Goal: Information Seeking & Learning: Find specific fact

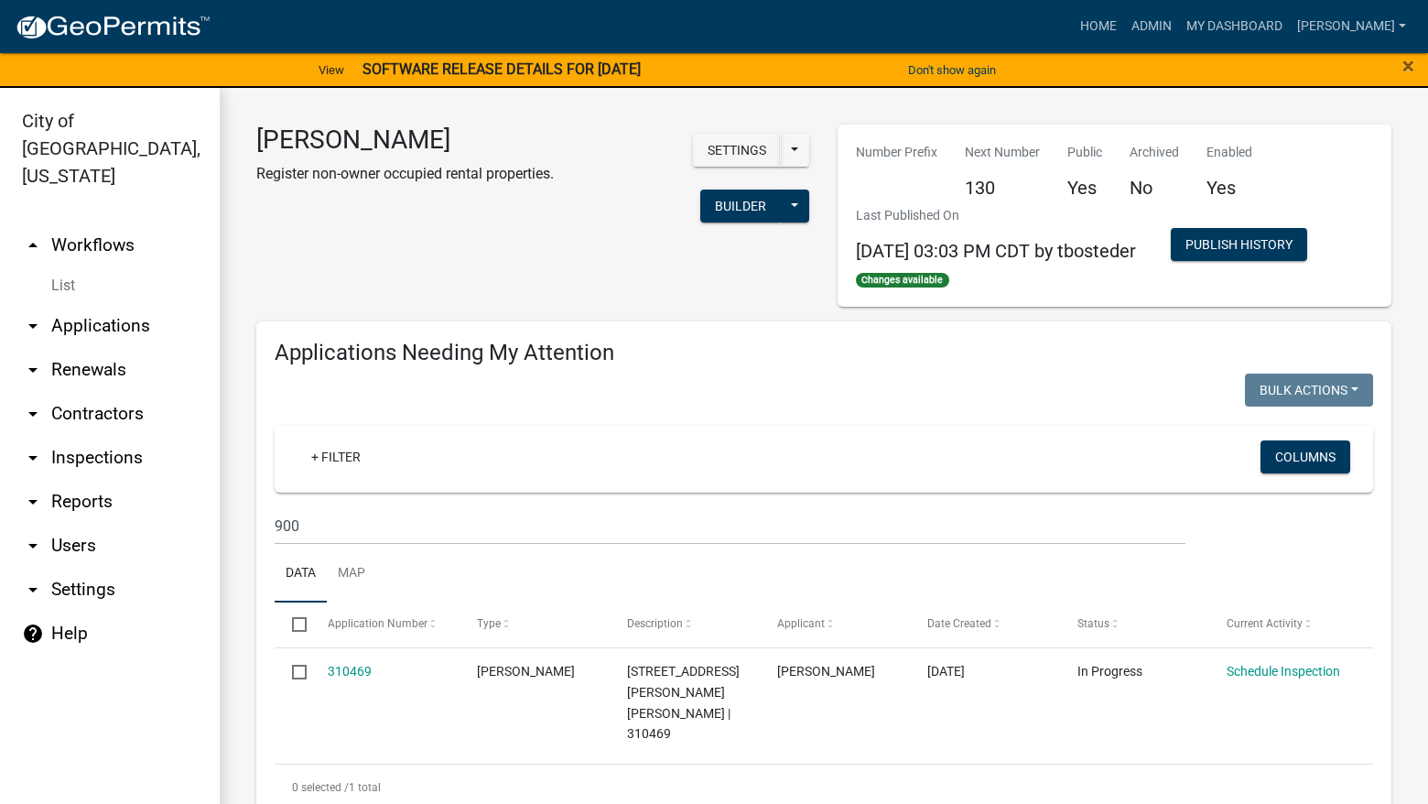
select select "3: 100"
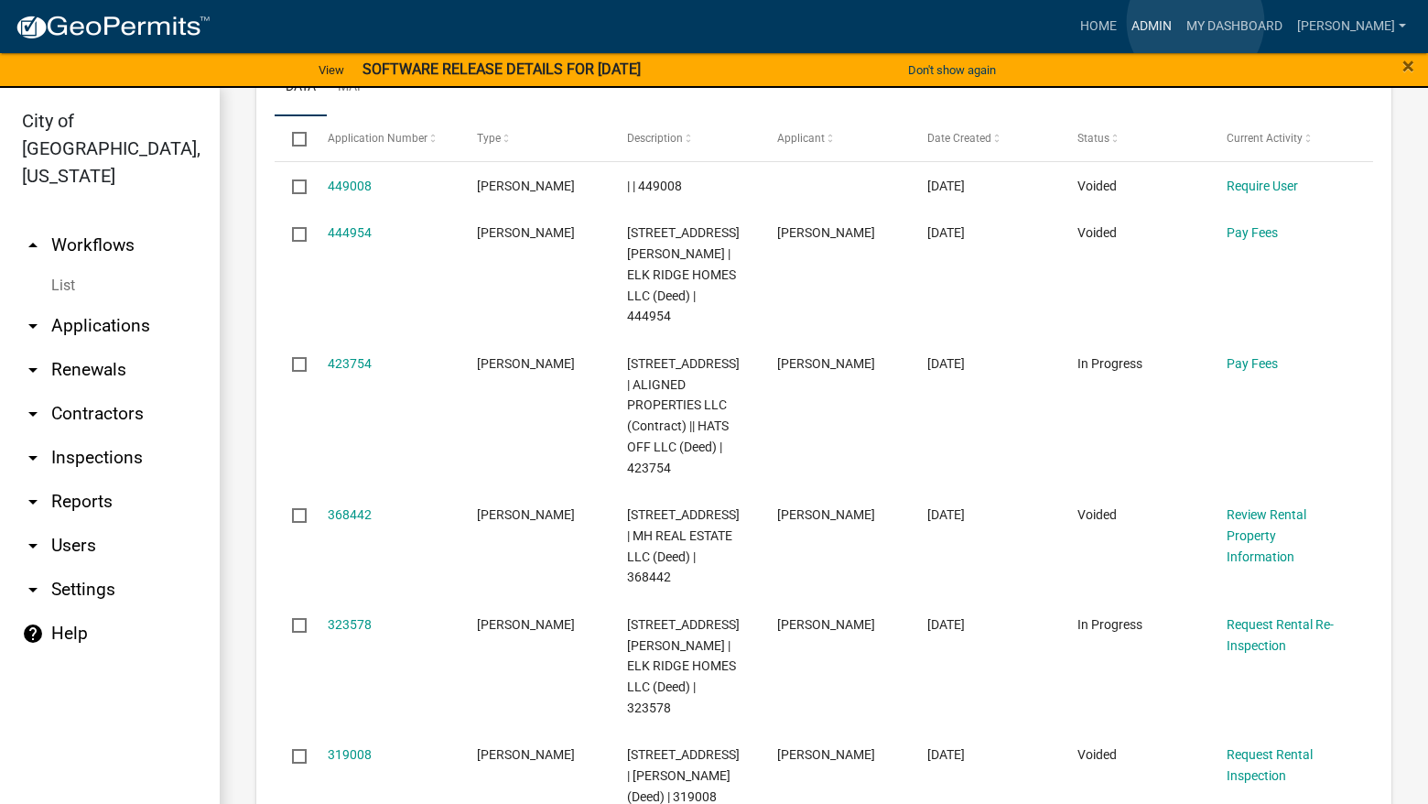
click at [1179, 22] on link "Admin" at bounding box center [1151, 26] width 55 height 35
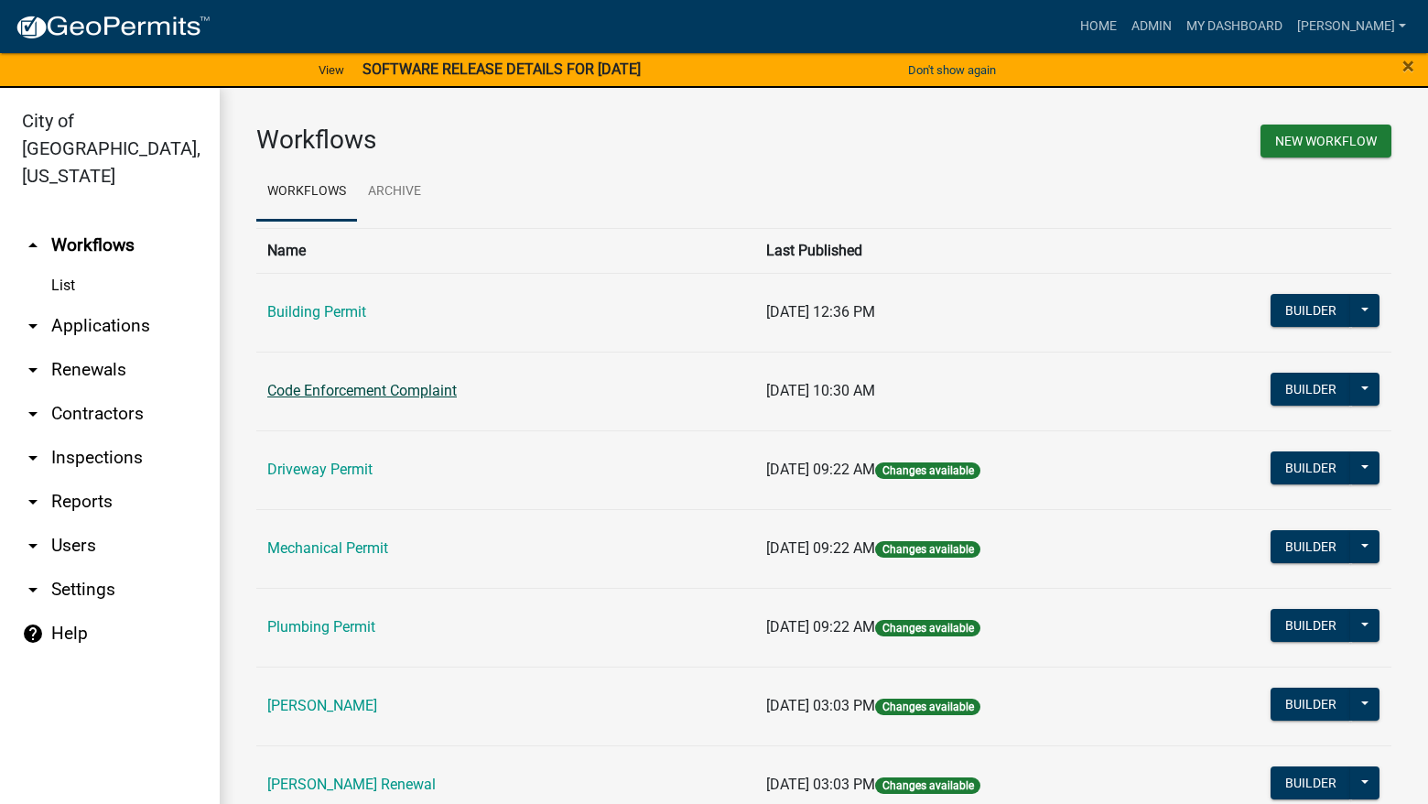
click at [419, 394] on link "Code Enforcement Complaint" at bounding box center [362, 390] width 190 height 17
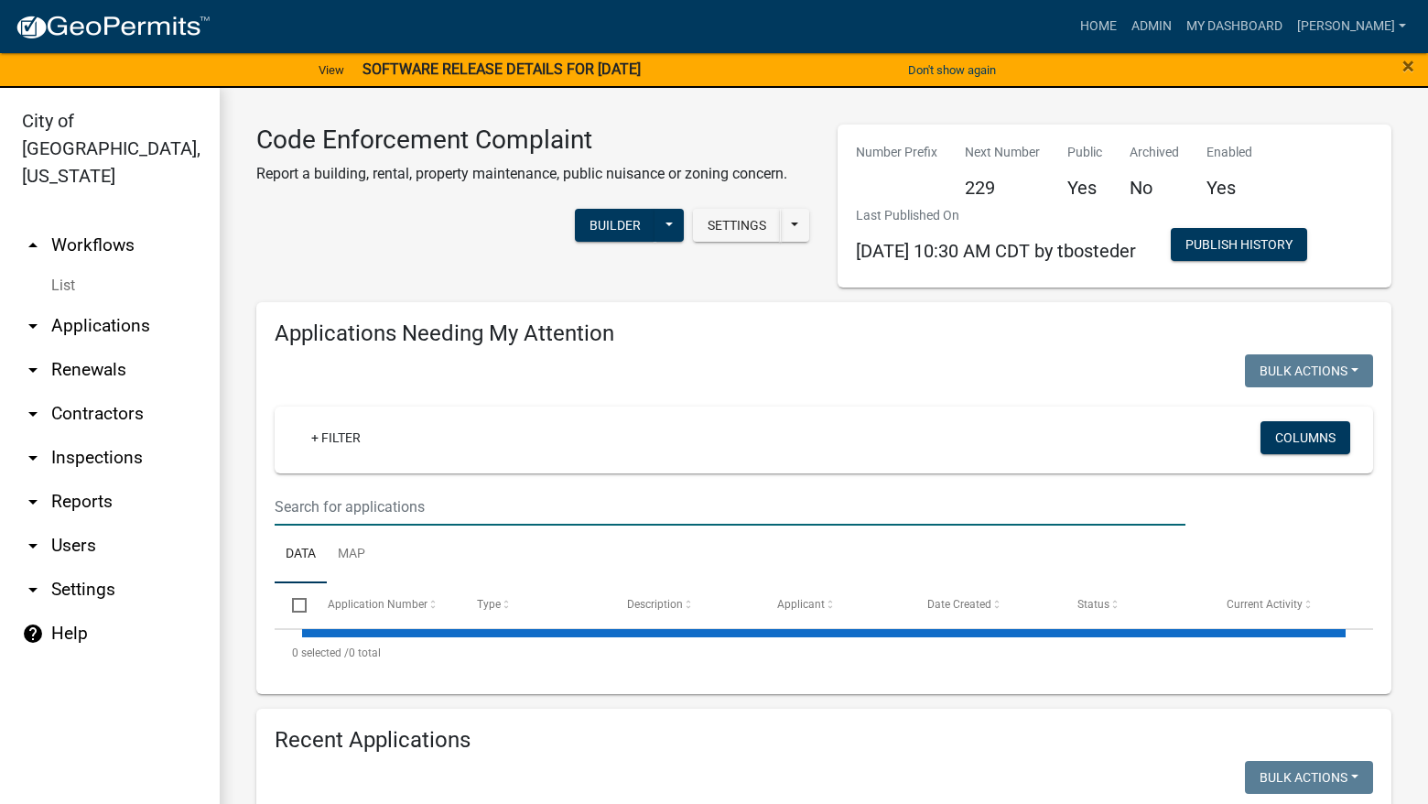
click at [446, 511] on input "text" at bounding box center [730, 507] width 911 height 38
type input "5600"
select select "3: 100"
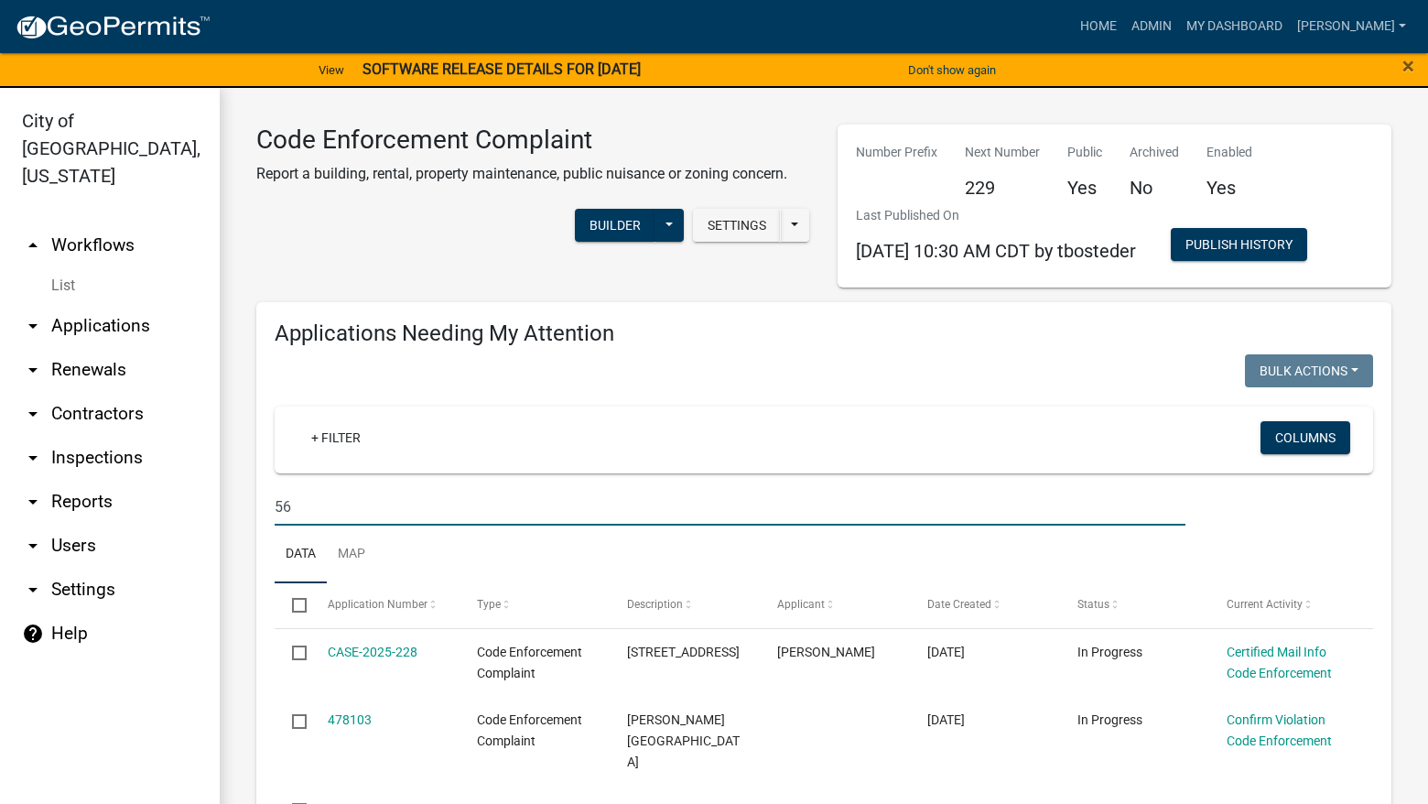
type input "5"
select select "3: 100"
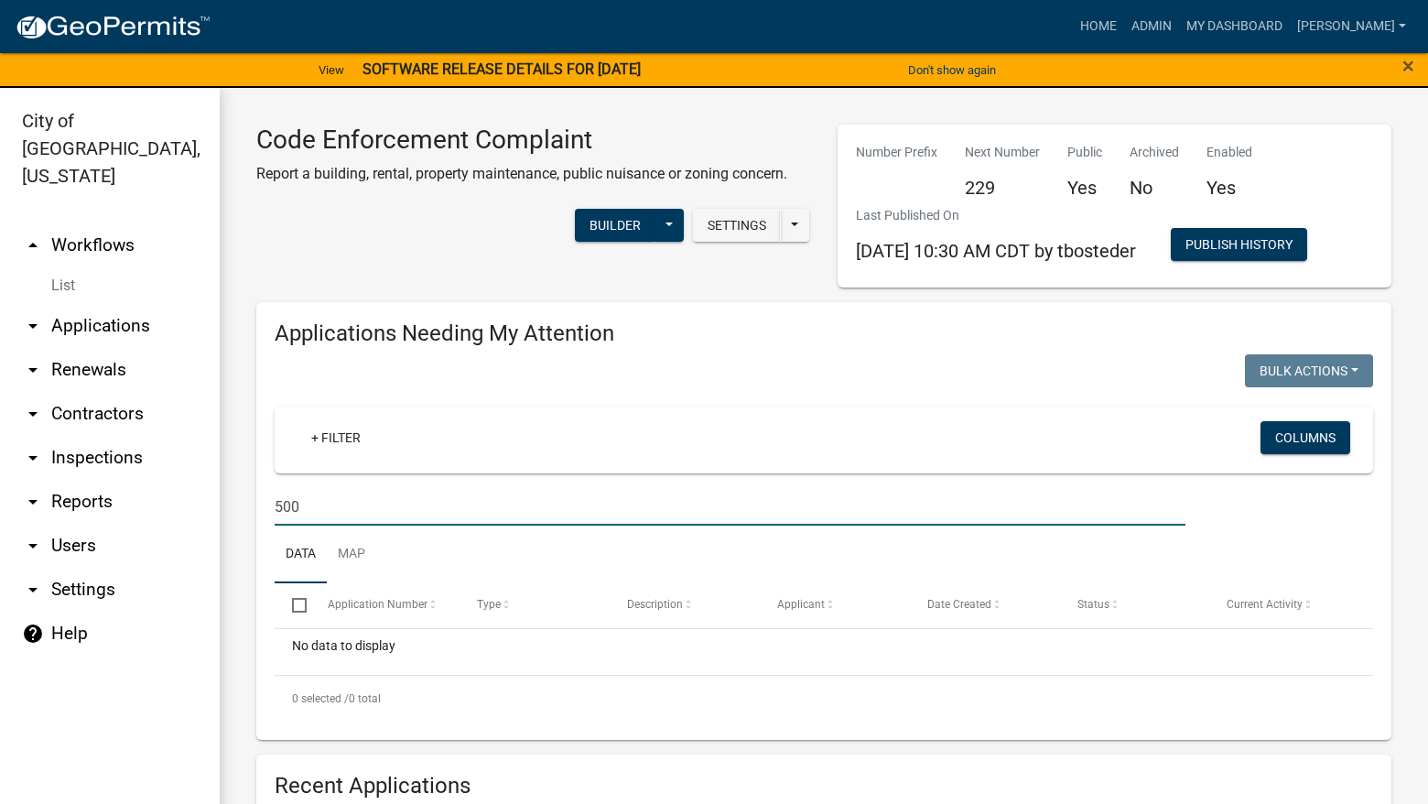
type input "500"
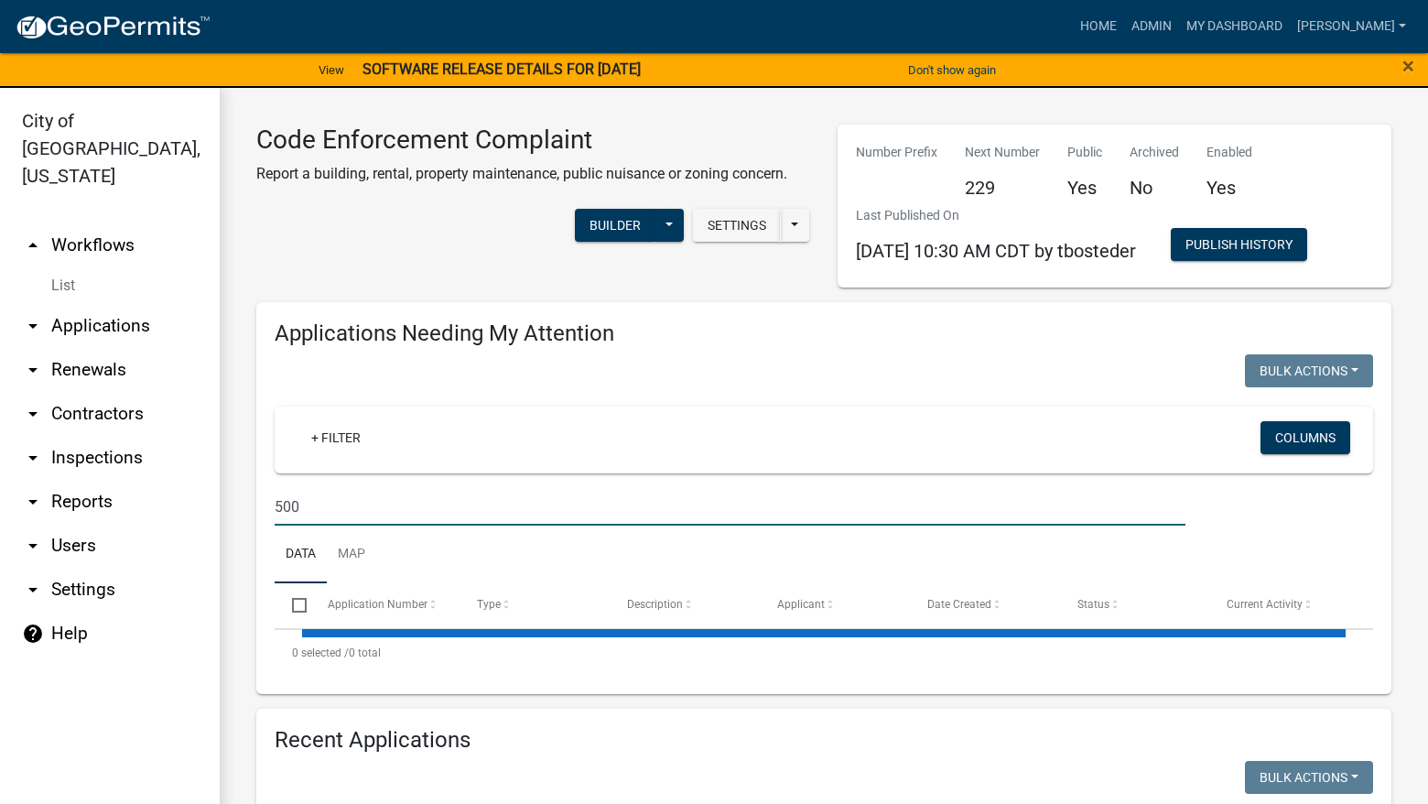
select select "3: 100"
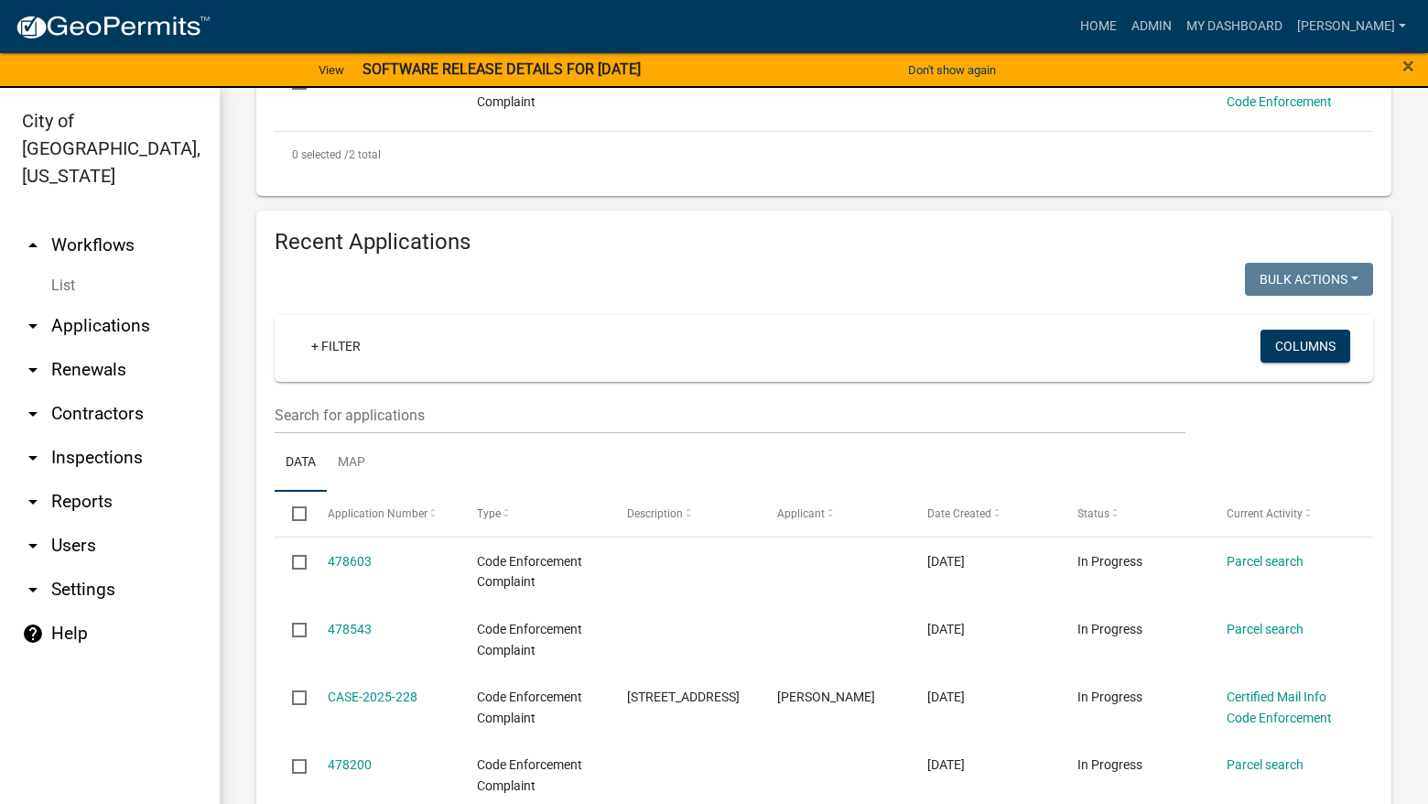
scroll to position [641, 0]
type input "500 W"
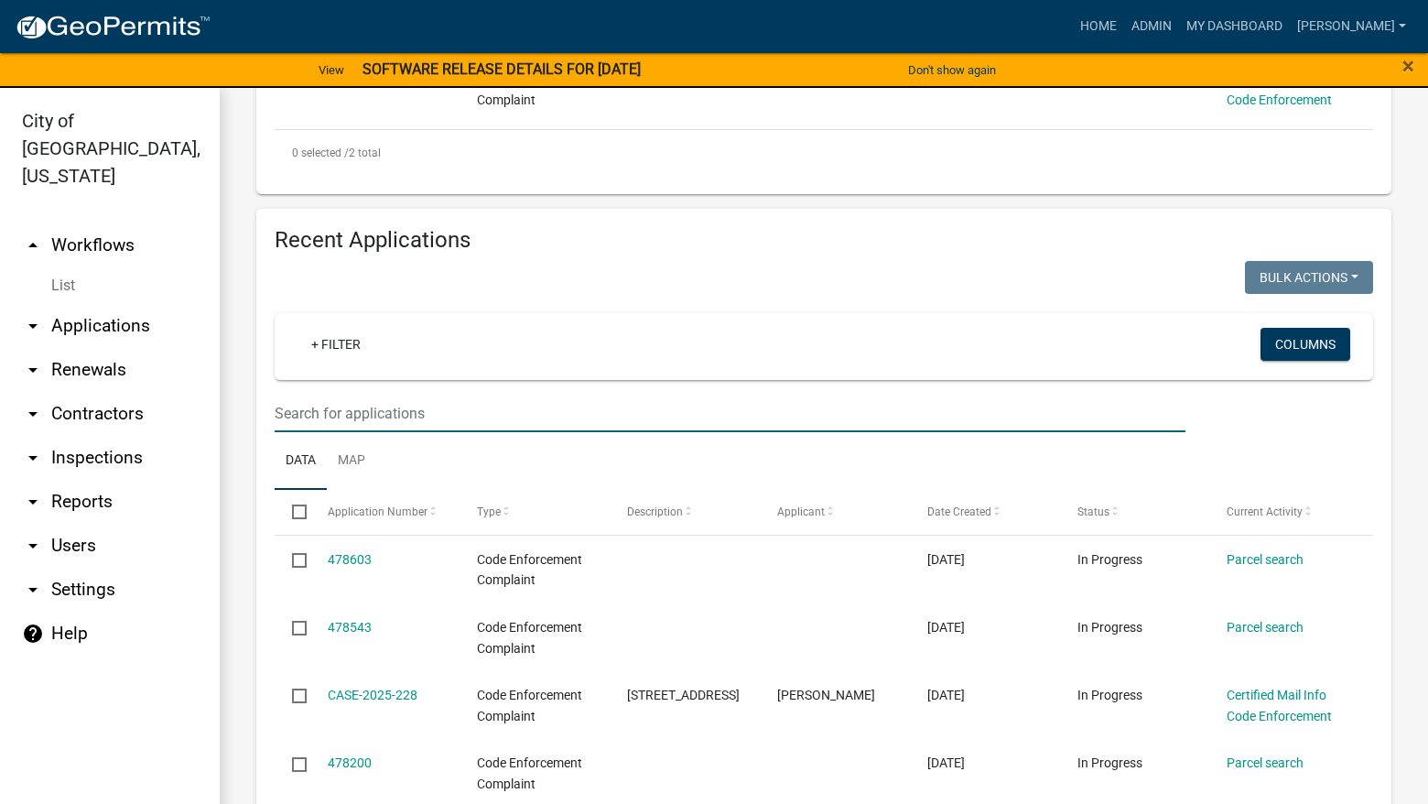
click at [638, 412] on input "text" at bounding box center [730, 414] width 911 height 38
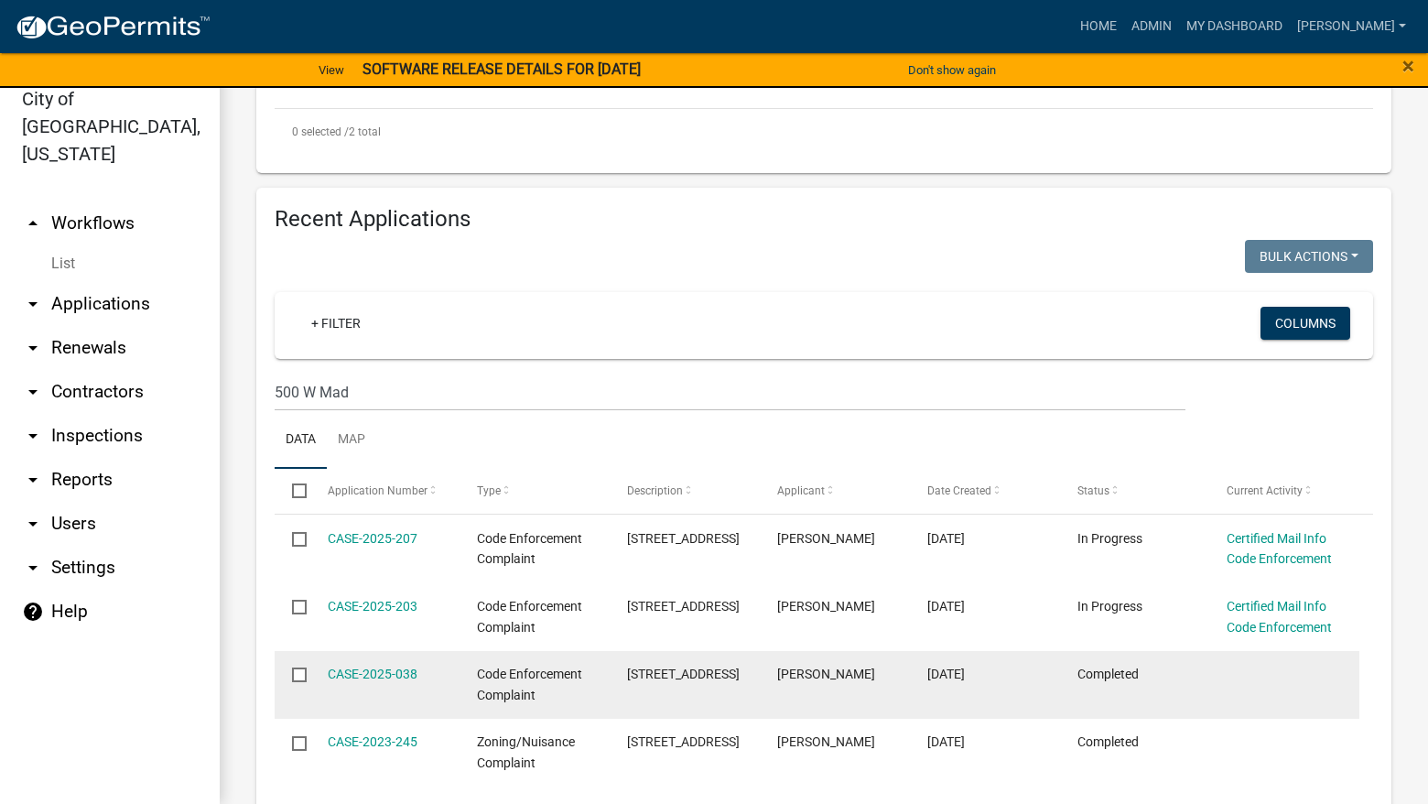
scroll to position [635, 0]
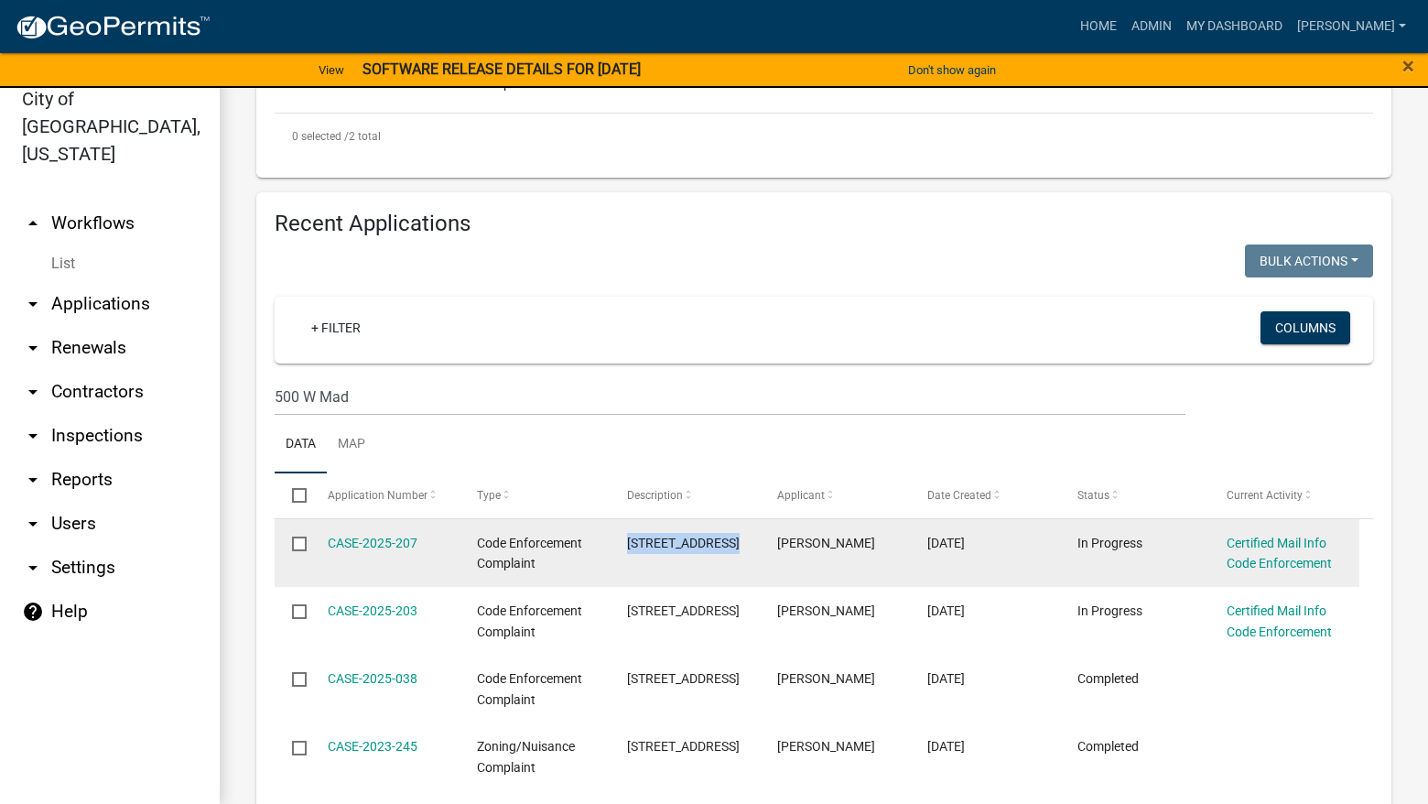
drag, startPoint x: 744, startPoint y: 537, endPoint x: 630, endPoint y: 549, distance: 115.1
click at [630, 549] on datatable-body-cell "[STREET_ADDRESS]" at bounding box center [685, 553] width 150 height 68
copy span "[STREET_ADDRESS]"
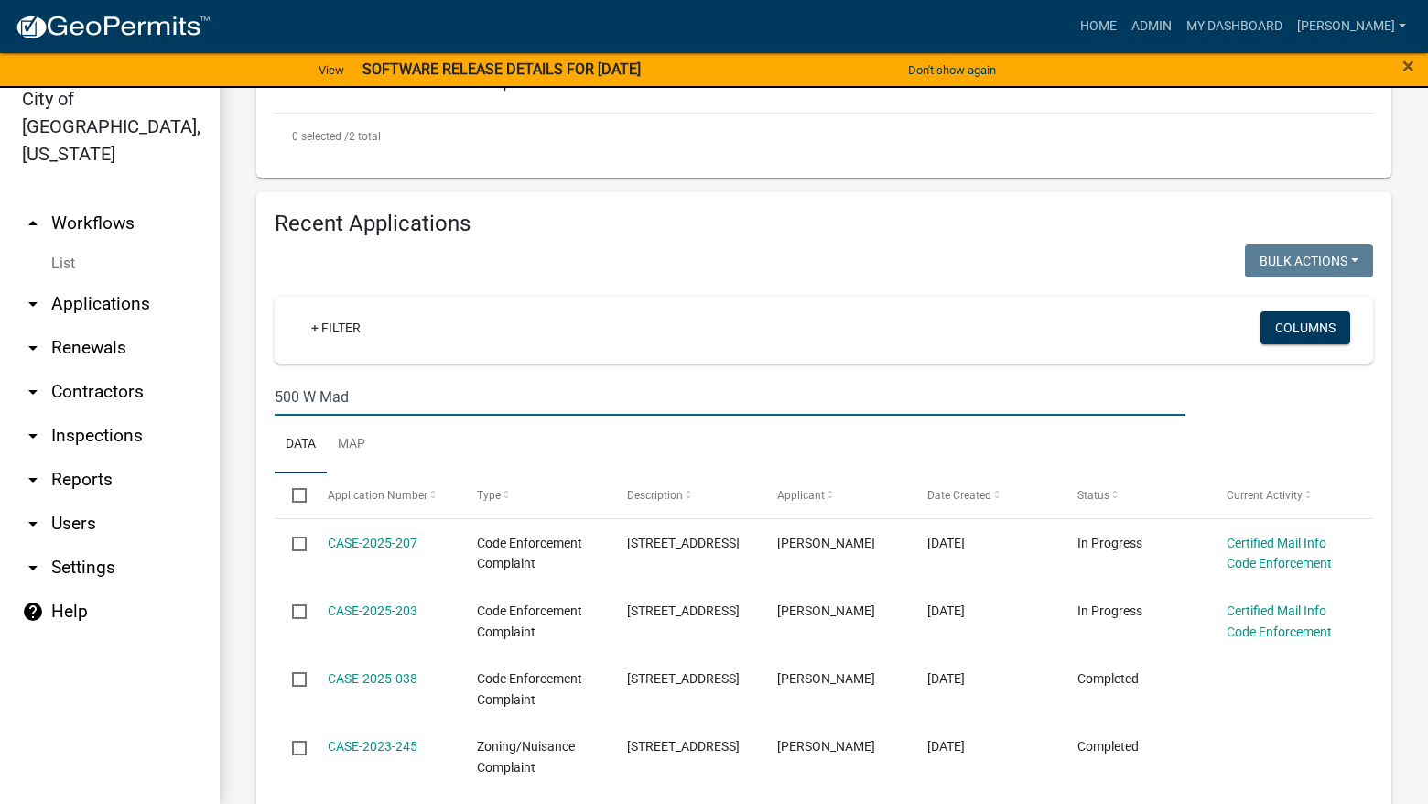
click at [546, 389] on input "500 W Mad" at bounding box center [730, 397] width 911 height 38
type input "5"
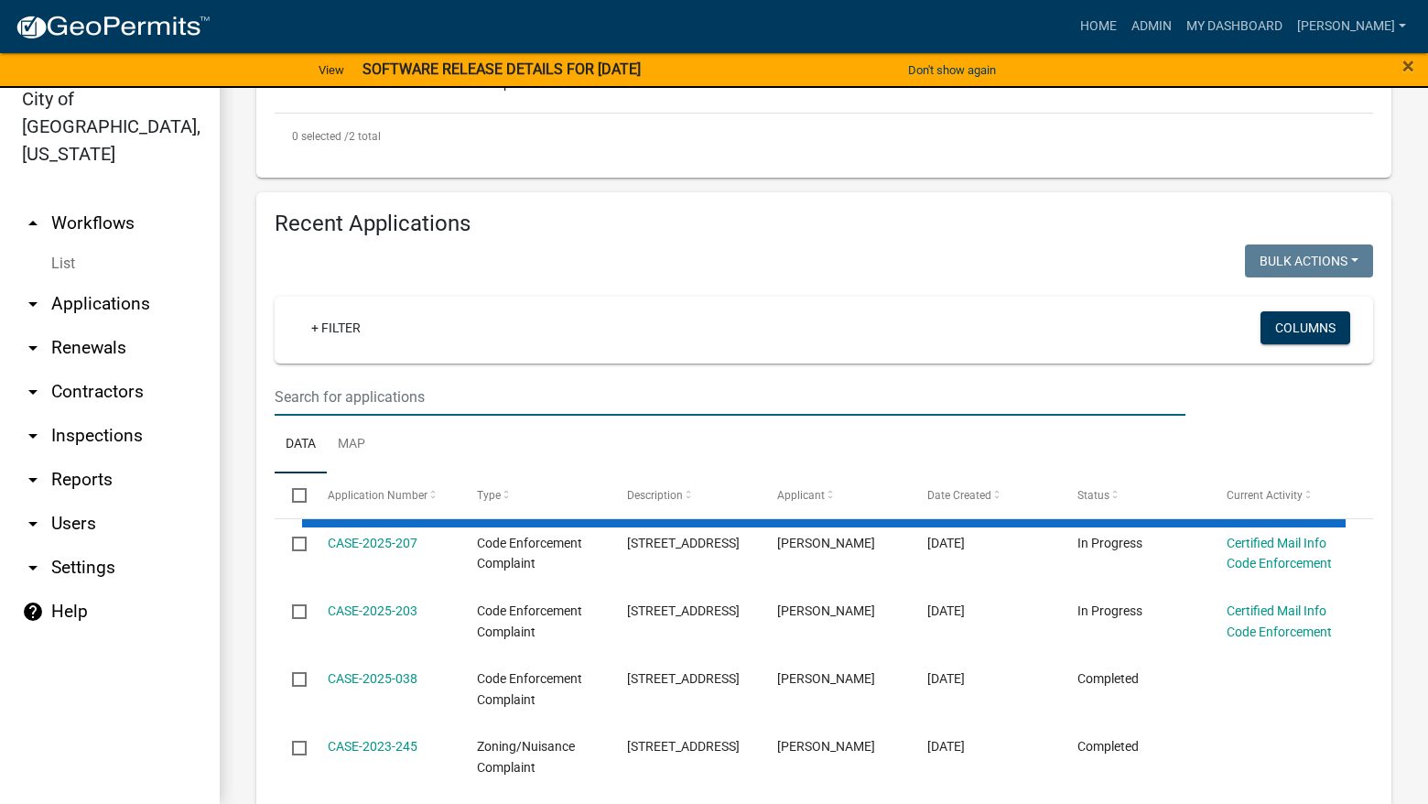
paste input "[STREET_ADDRESS]"
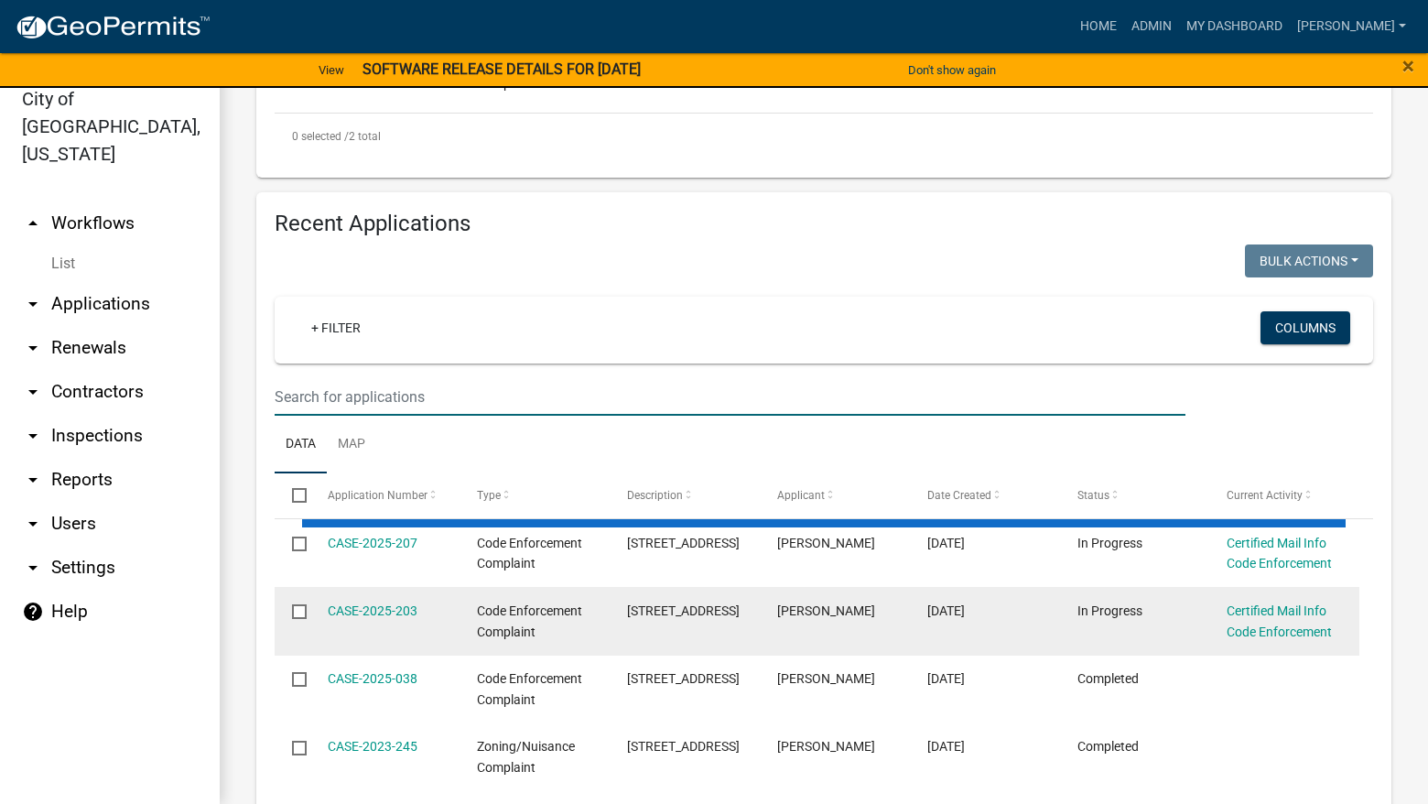
type input "[STREET_ADDRESS]"
select select "3: 100"
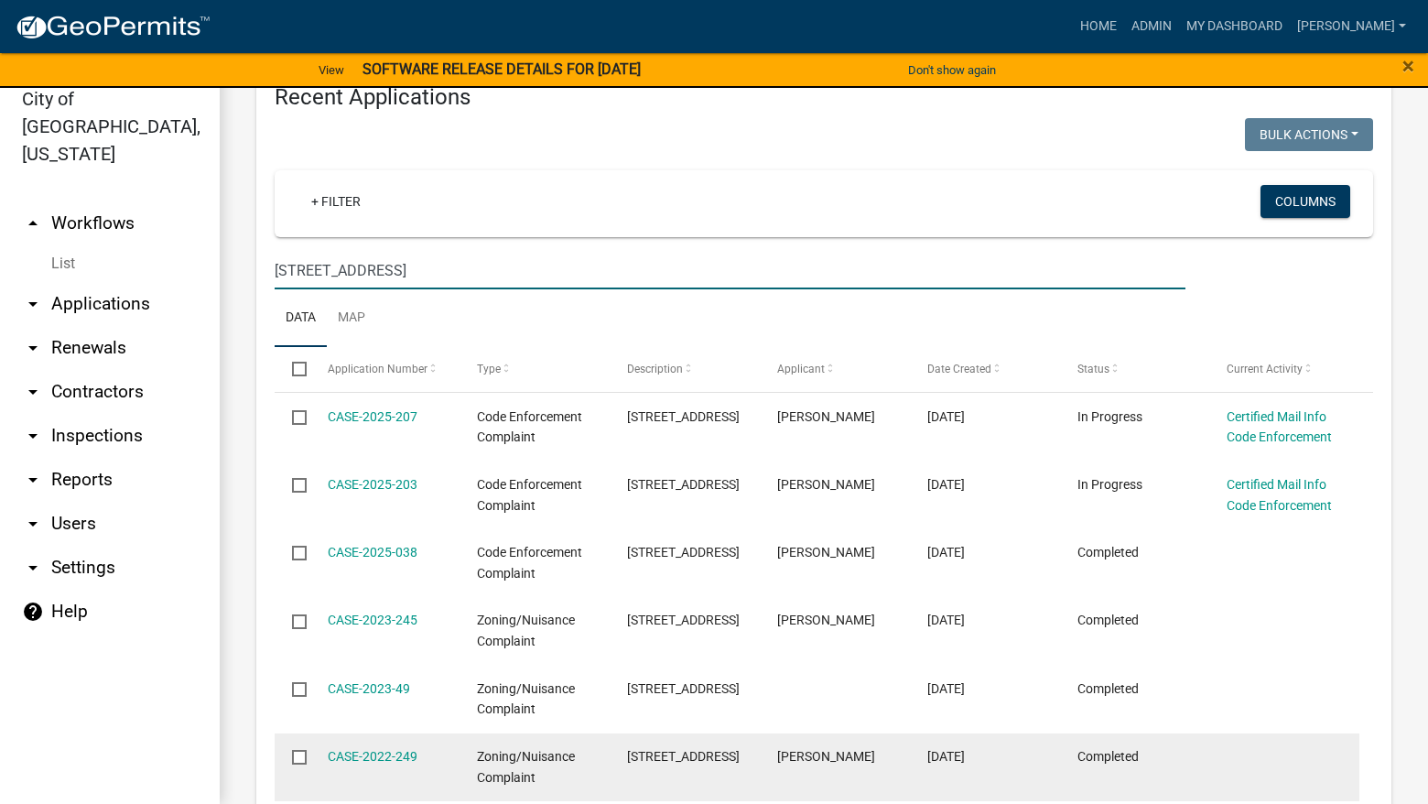
scroll to position [1002, 0]
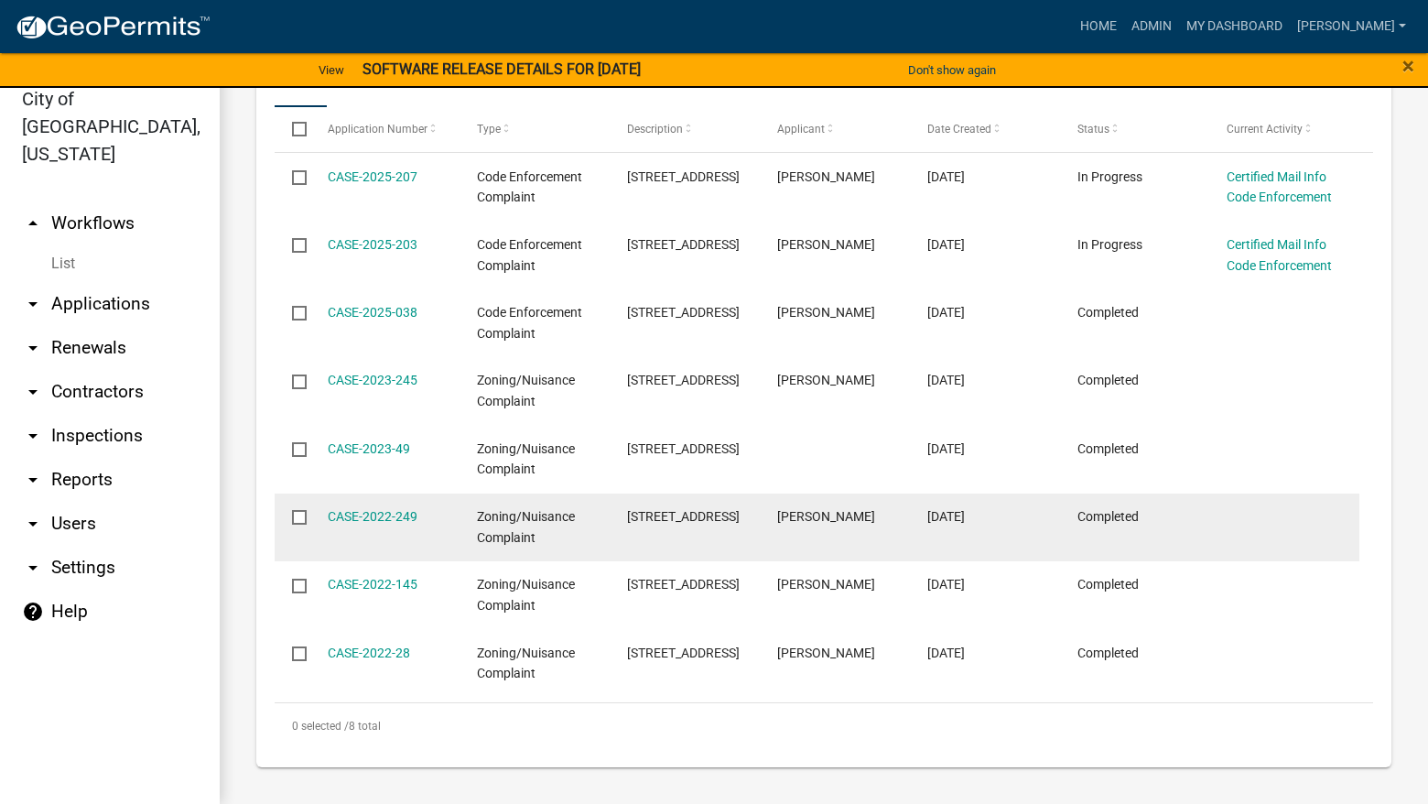
type input "[STREET_ADDRESS]"
